Goal: Information Seeking & Learning: Learn about a topic

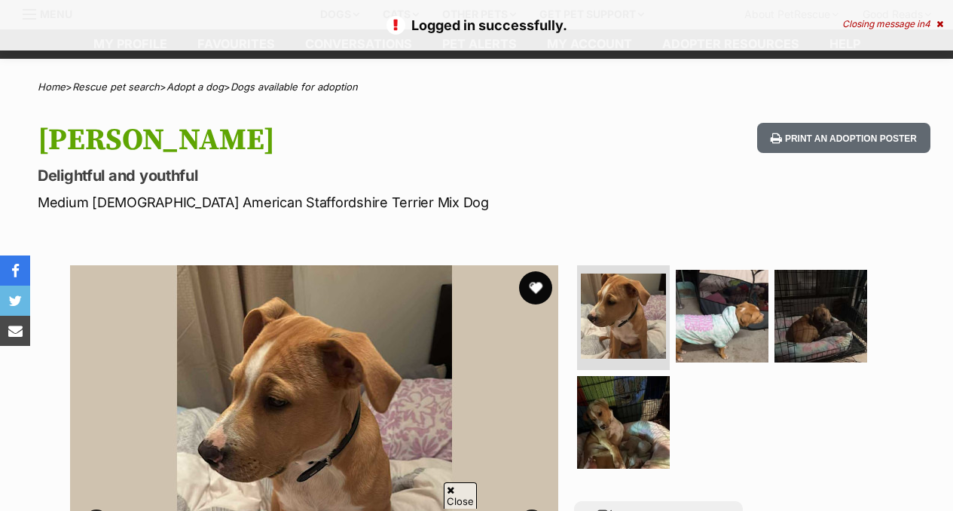
click at [535, 285] on button "favourite" at bounding box center [535, 287] width 33 height 33
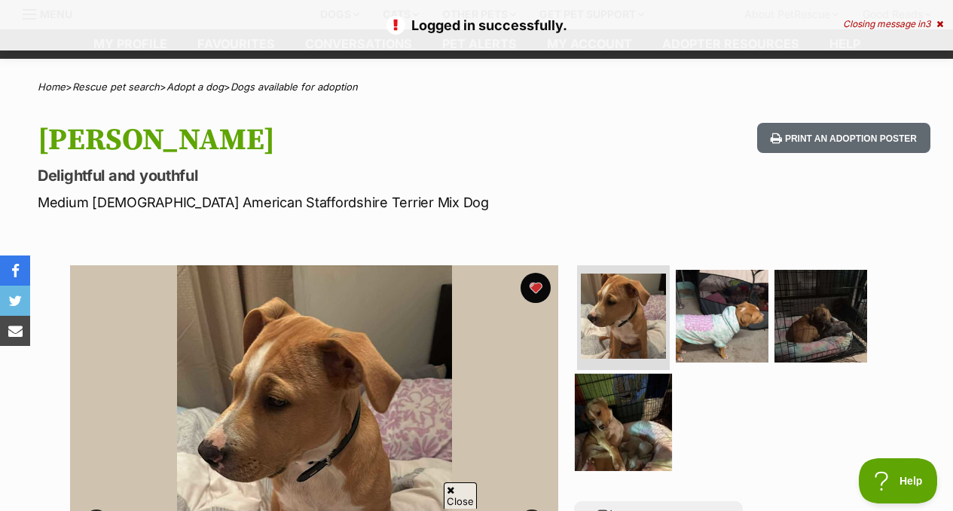
click at [625, 429] on img at bounding box center [623, 422] width 97 height 97
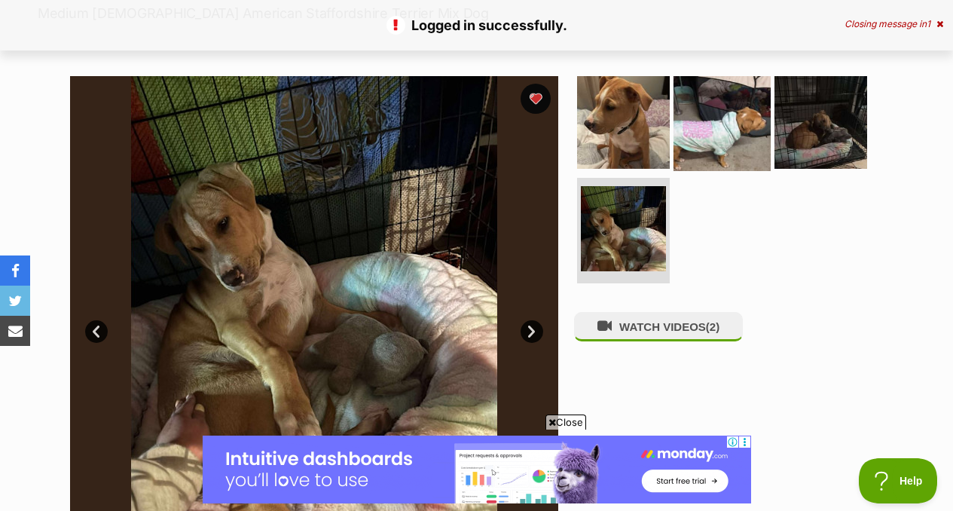
click at [726, 123] on img at bounding box center [722, 121] width 97 height 97
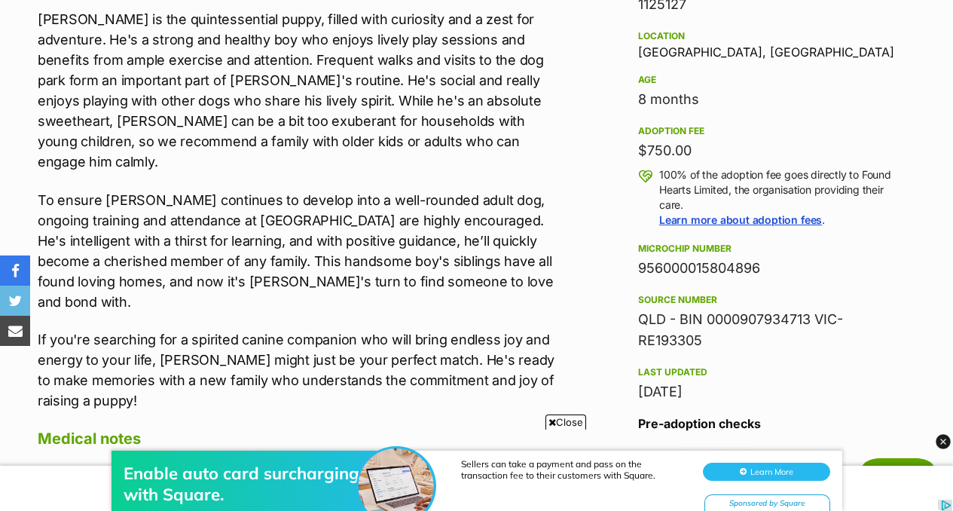
scroll to position [1085, 0]
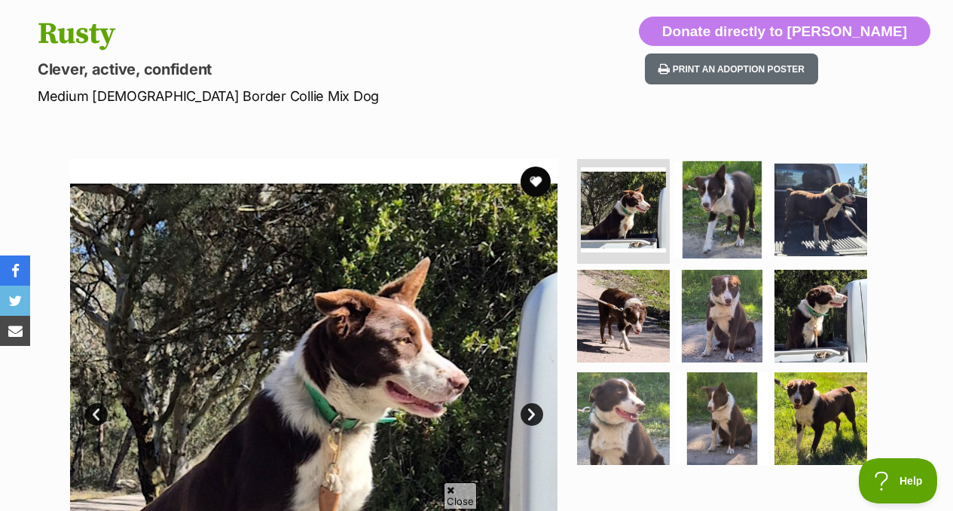
click at [714, 185] on img at bounding box center [722, 209] width 97 height 97
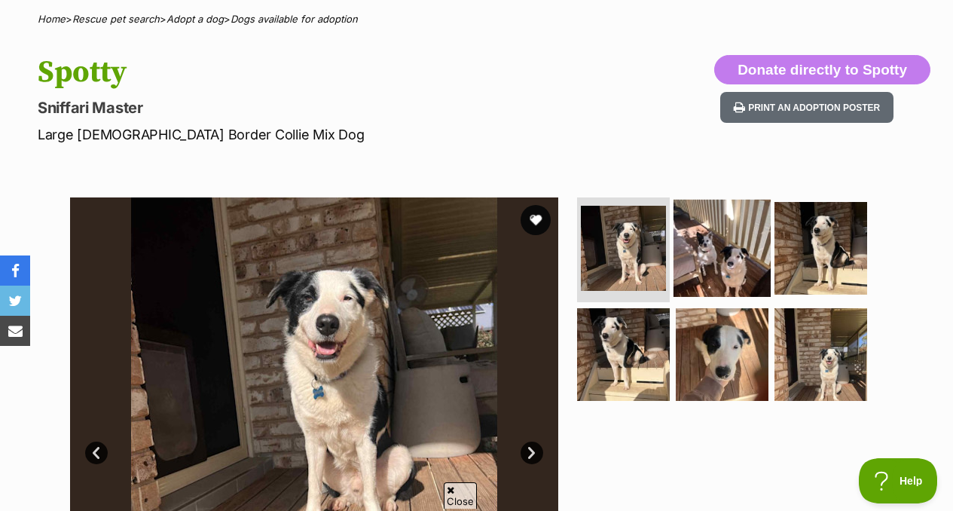
click at [733, 267] on img at bounding box center [722, 247] width 97 height 97
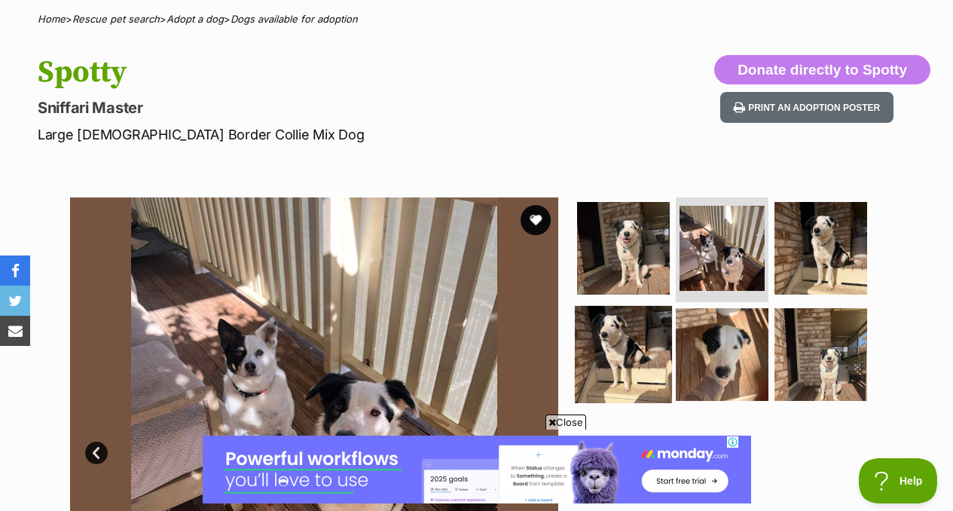
click at [625, 341] on img at bounding box center [623, 354] width 97 height 97
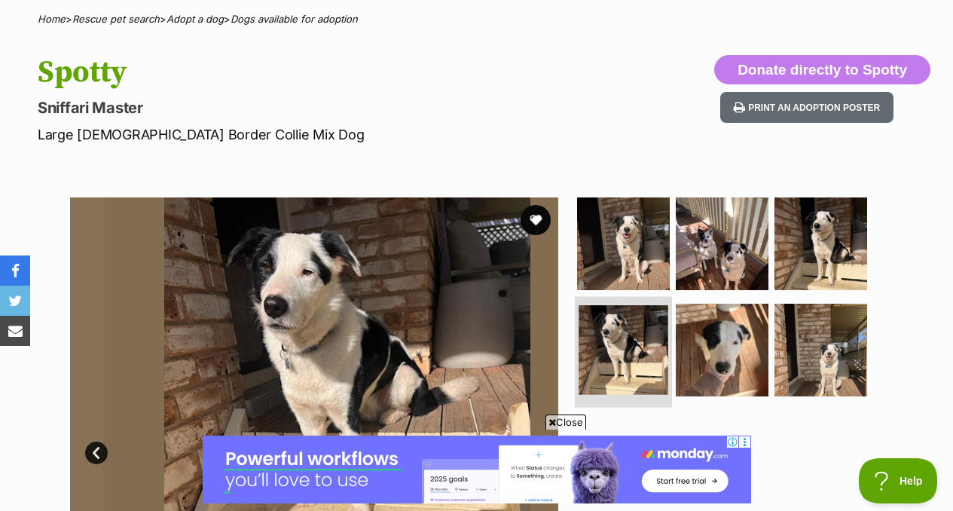
scroll to position [320, 0]
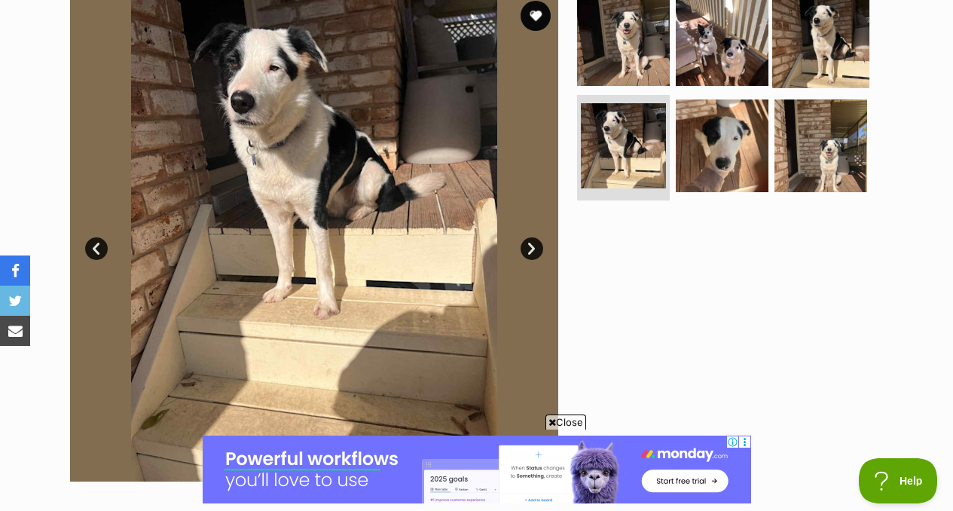
click at [809, 44] on img at bounding box center [820, 38] width 97 height 97
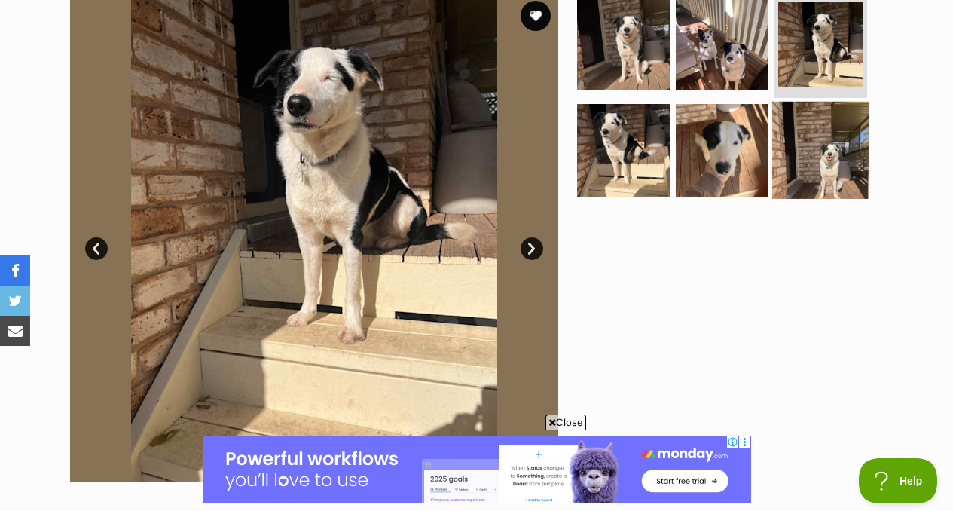
click at [805, 159] on img at bounding box center [820, 150] width 97 height 97
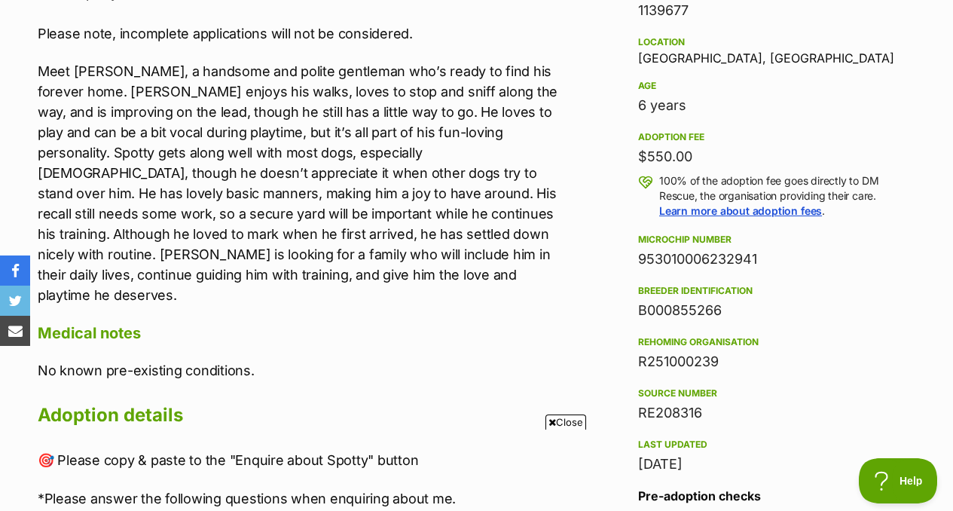
scroll to position [978, 0]
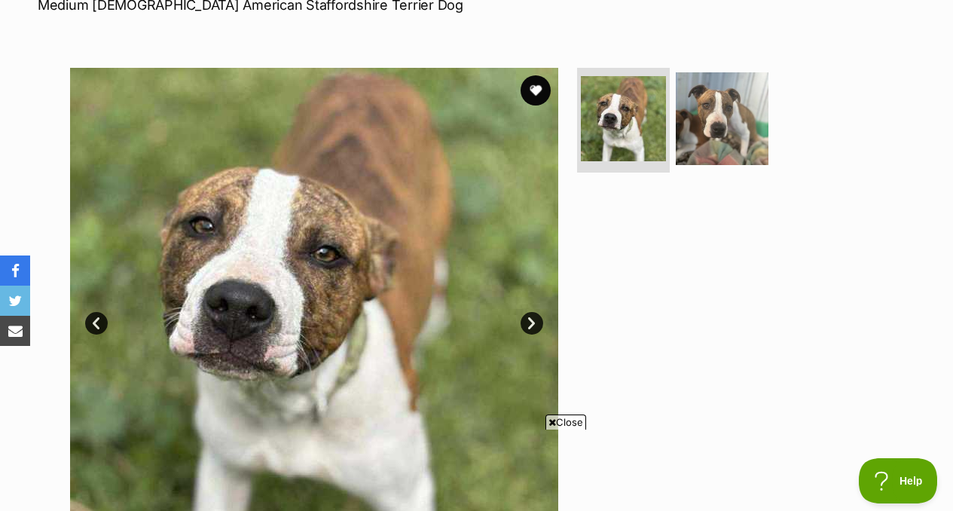
scroll to position [248, 0]
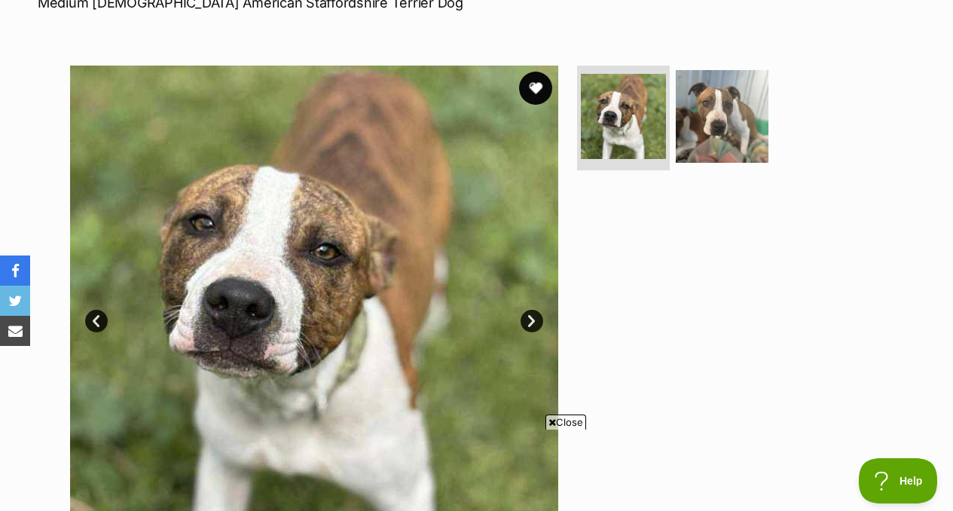
click at [534, 84] on button "favourite" at bounding box center [535, 88] width 33 height 33
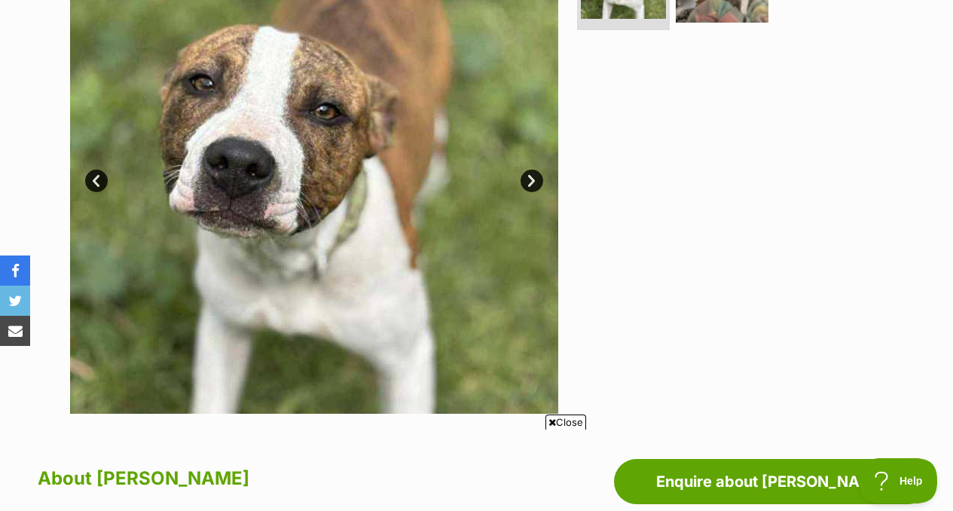
scroll to position [386, 0]
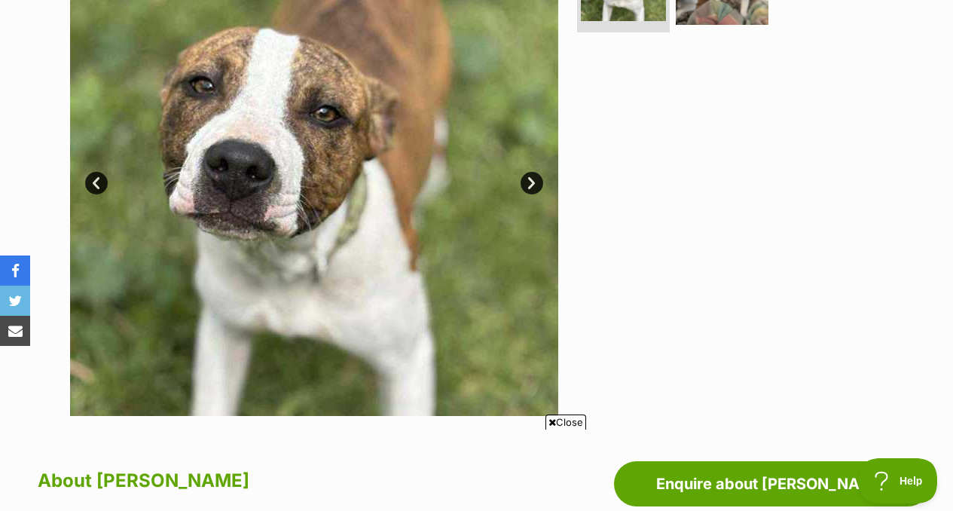
click at [538, 182] on link "Next" at bounding box center [532, 183] width 23 height 23
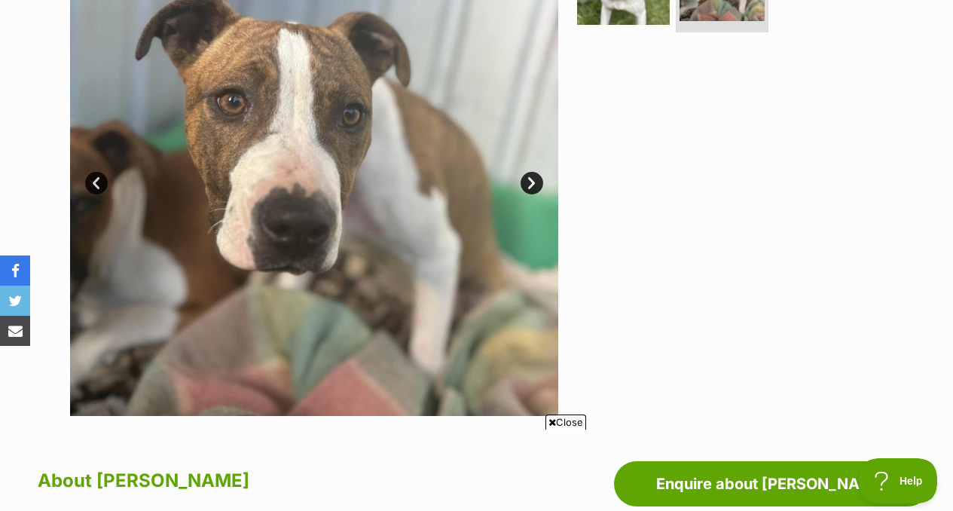
click at [542, 182] on link "Next" at bounding box center [532, 183] width 23 height 23
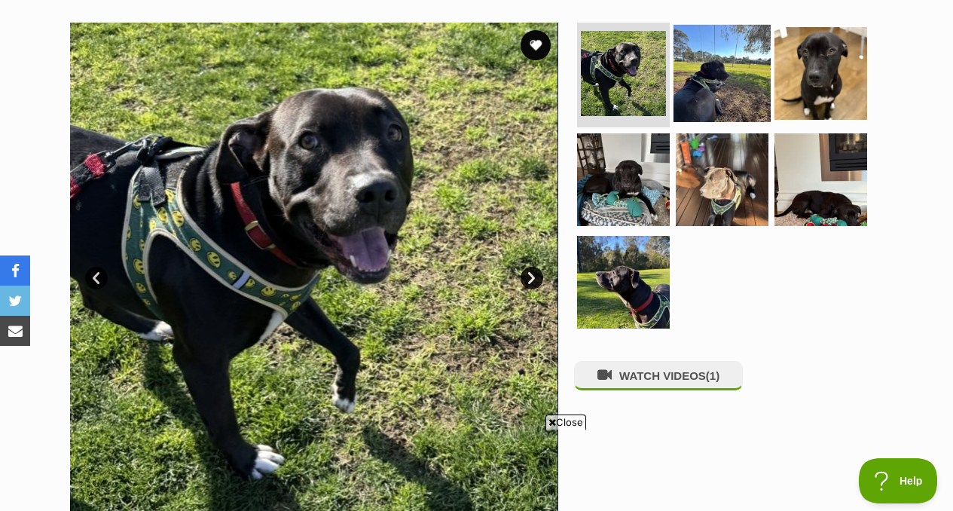
click at [757, 61] on img at bounding box center [722, 72] width 97 height 97
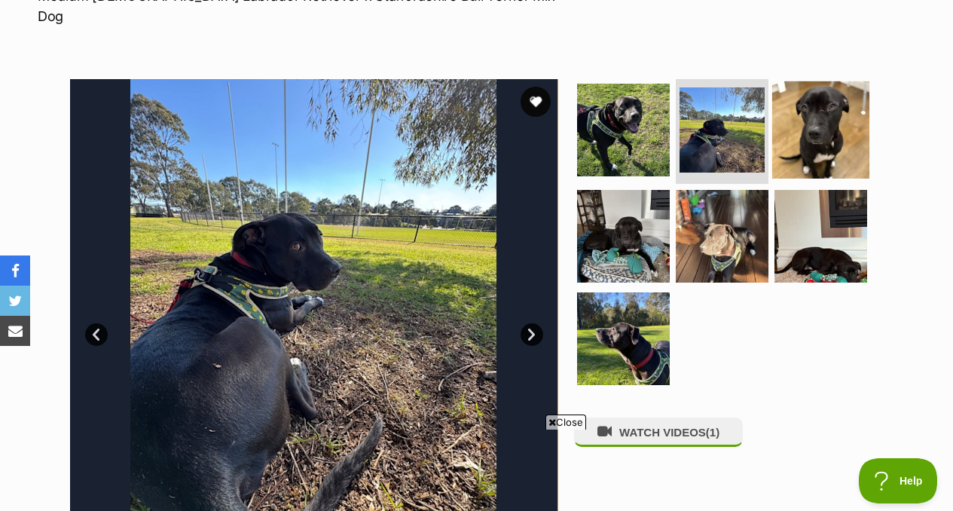
scroll to position [255, 0]
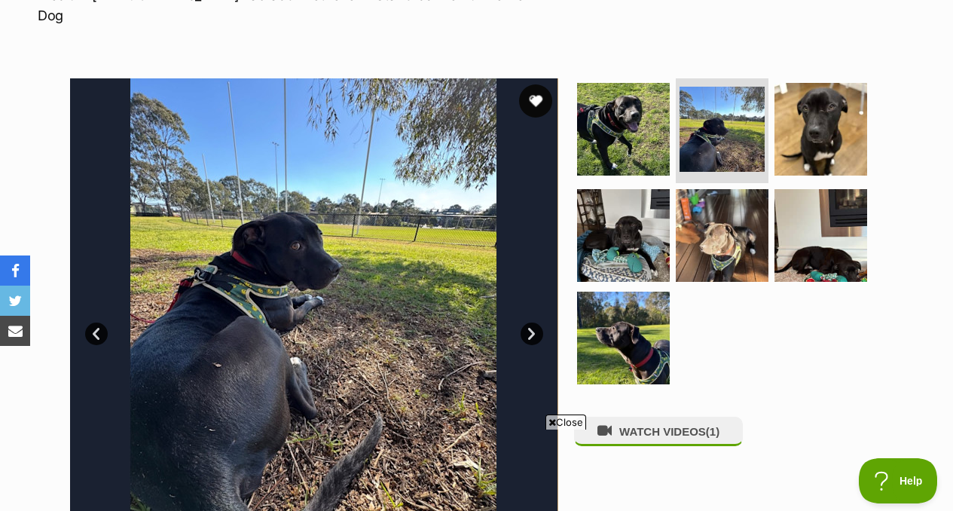
click at [533, 91] on button "favourite" at bounding box center [535, 100] width 33 height 33
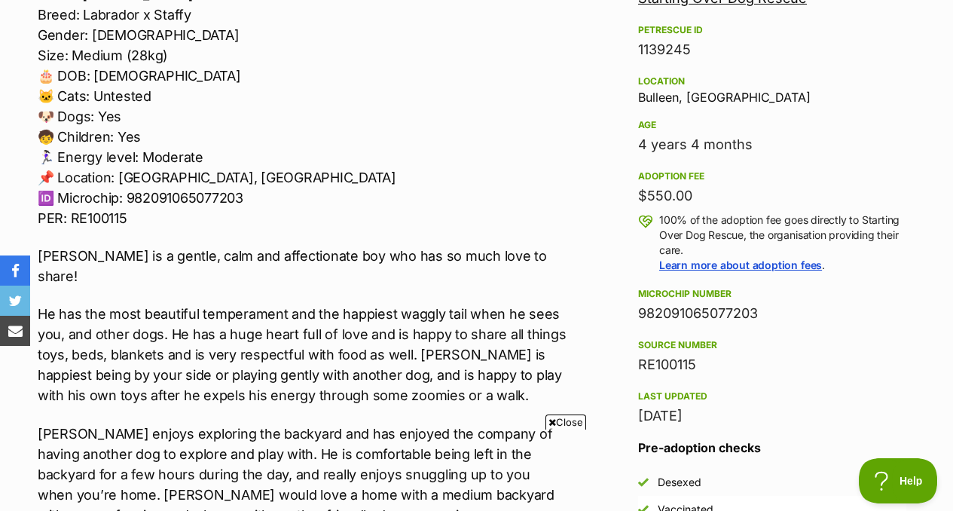
scroll to position [1008, 0]
